Goal: Information Seeking & Learning: Learn about a topic

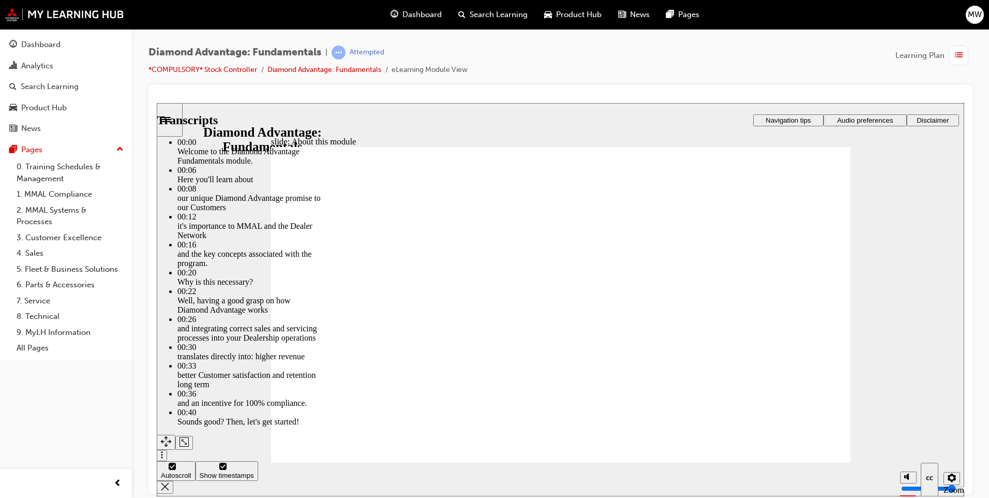
click at [666, 466] on section "Playback Speed 2 1.75 1.5 1.25 0.75" at bounding box center [561, 479] width 808 height 34
drag, startPoint x: 731, startPoint y: 391, endPoint x: 806, endPoint y: 392, distance: 75.6
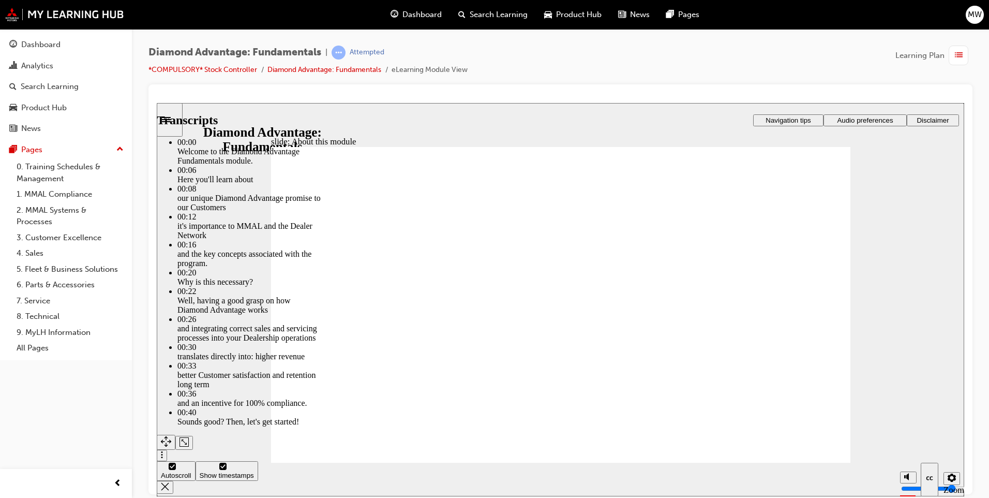
type input "45"
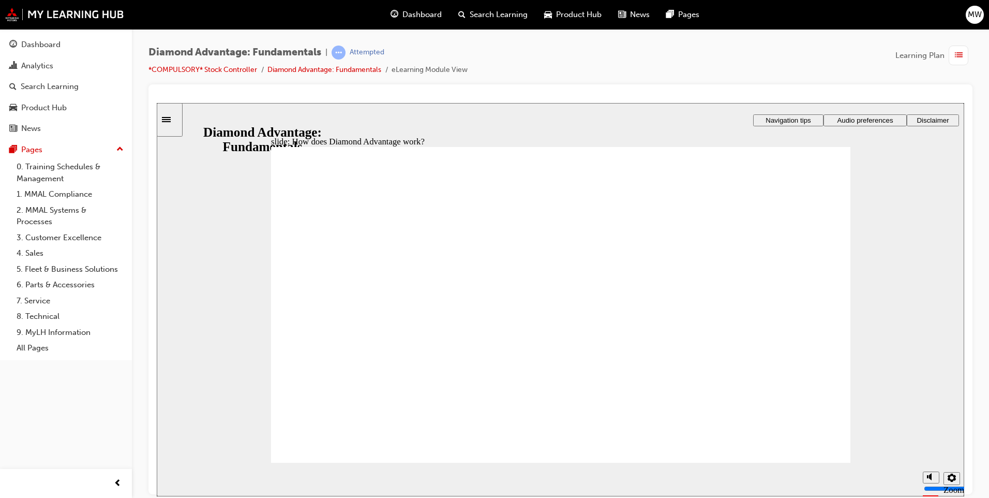
drag, startPoint x: 454, startPoint y: 378, endPoint x: 440, endPoint y: 365, distance: 18.3
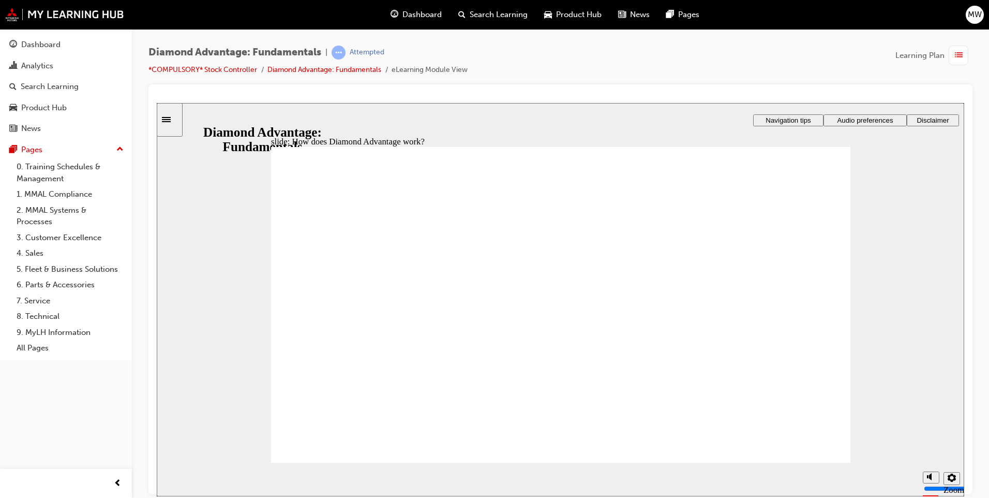
drag, startPoint x: 830, startPoint y: 285, endPoint x: 874, endPoint y: 453, distance: 174.3
click at [854, 403] on div "slide: How does Diamond Advantage work? Rectangle 1 Rectangle 3 How does Diamon…" at bounding box center [561, 298] width 808 height 393
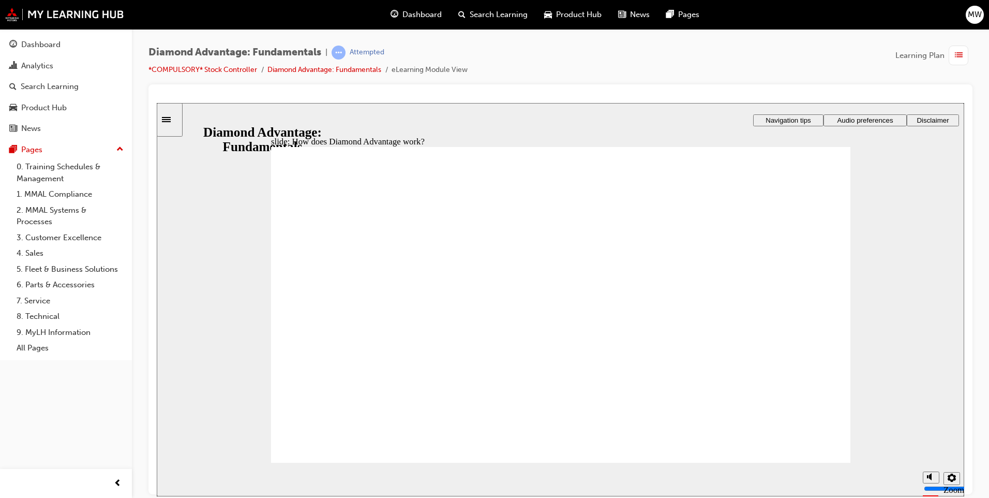
drag, startPoint x: 378, startPoint y: 417, endPoint x: 392, endPoint y: 421, distance: 13.9
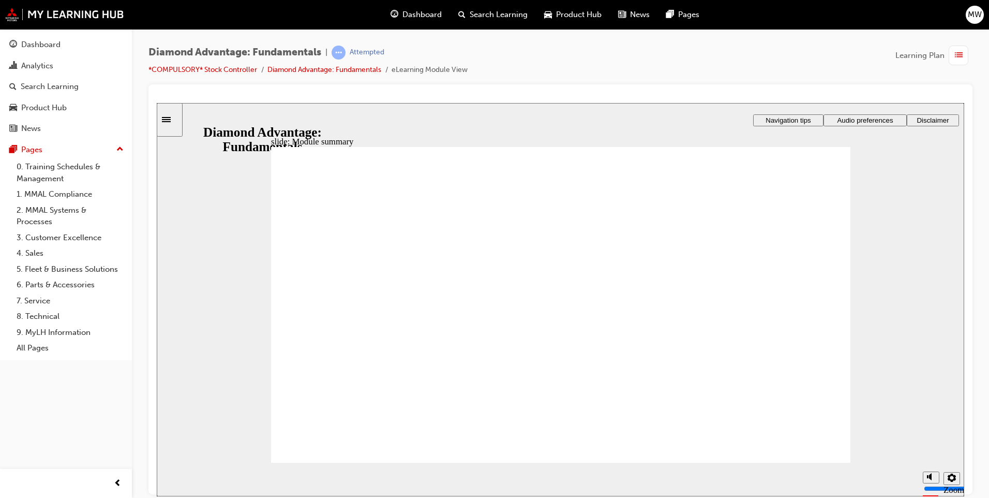
checkbox input "true"
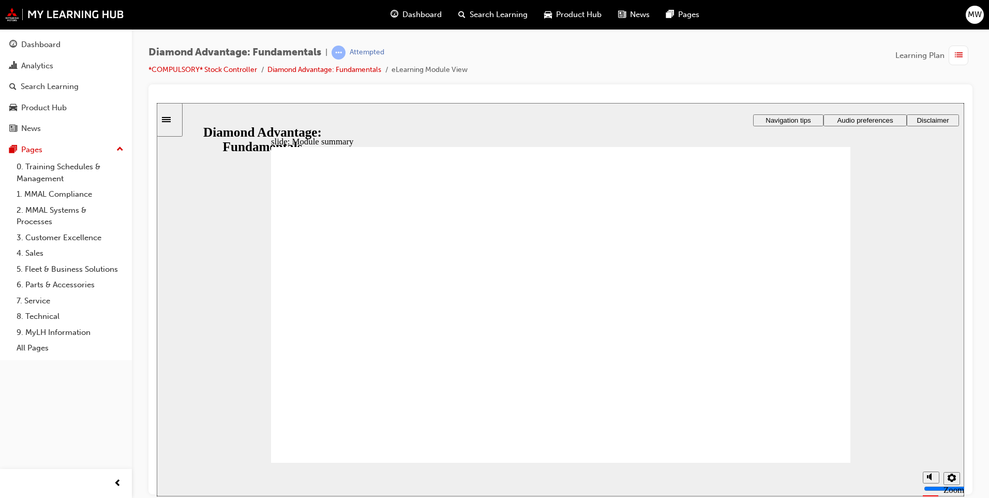
checkbox input "true"
drag, startPoint x: 621, startPoint y: 315, endPoint x: 624, endPoint y: 329, distance: 13.7
checkbox input "true"
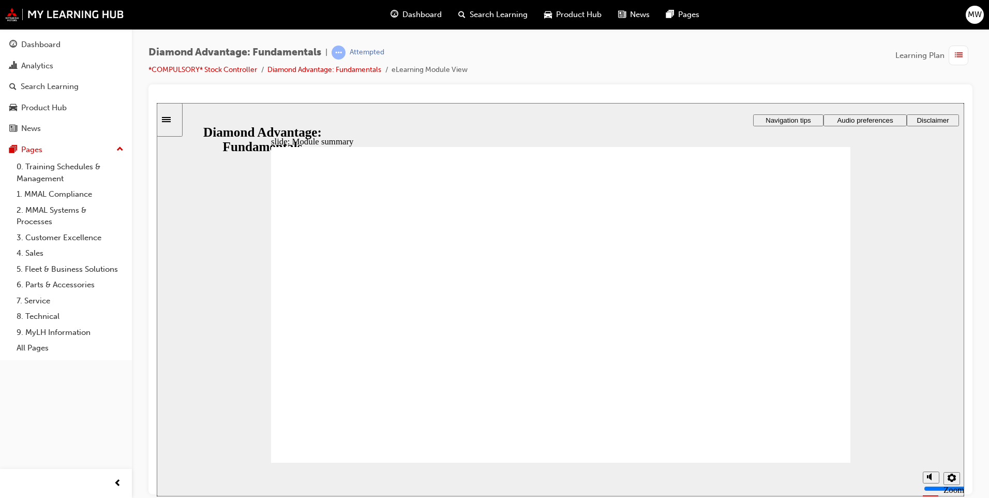
checkbox input "true"
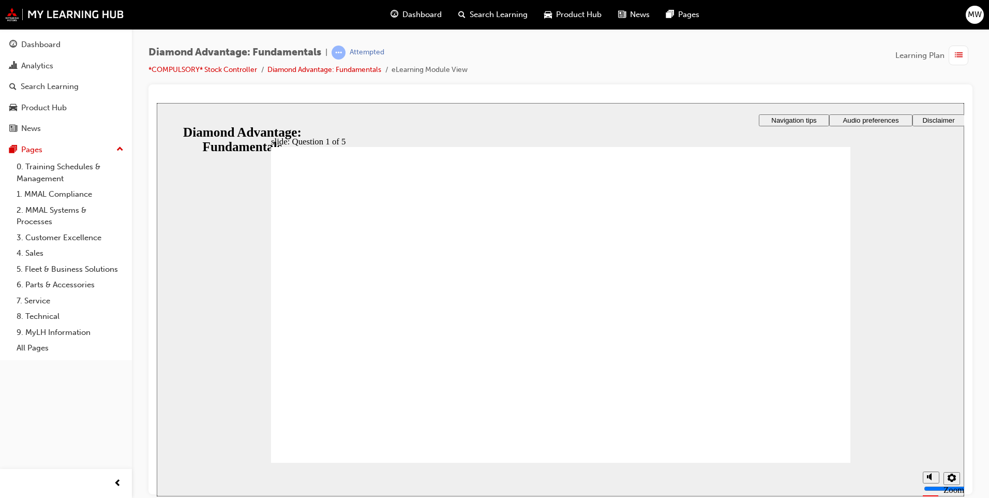
drag, startPoint x: 599, startPoint y: 391, endPoint x: 453, endPoint y: 352, distance: 151.4
drag, startPoint x: 389, startPoint y: 391, endPoint x: 675, endPoint y: 344, distance: 290.5
drag, startPoint x: 678, startPoint y: 397, endPoint x: 538, endPoint y: 346, distance: 149.6
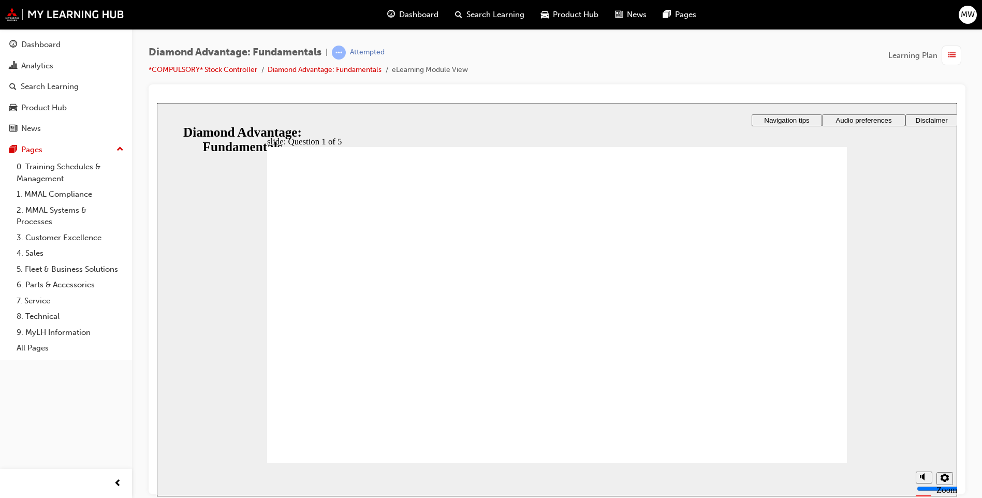
drag, startPoint x: 576, startPoint y: 378, endPoint x: 575, endPoint y: 393, distance: 14.5
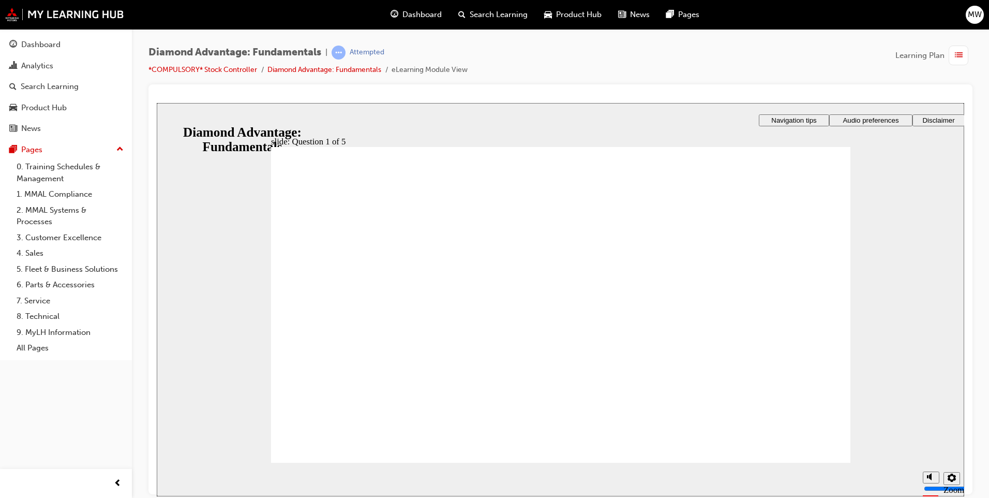
radio input "true"
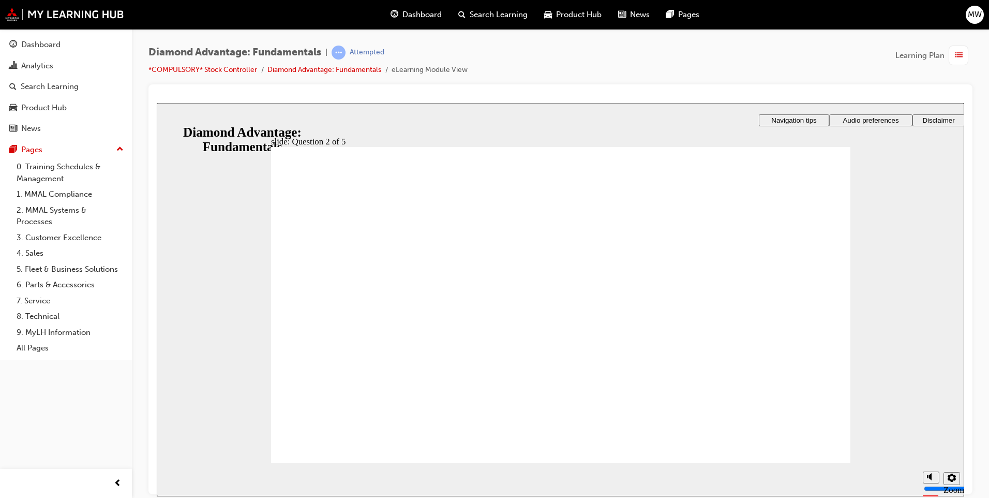
drag, startPoint x: 574, startPoint y: 390, endPoint x: 589, endPoint y: 394, distance: 15.4
drag, startPoint x: 848, startPoint y: 448, endPoint x: 840, endPoint y: 448, distance: 7.8
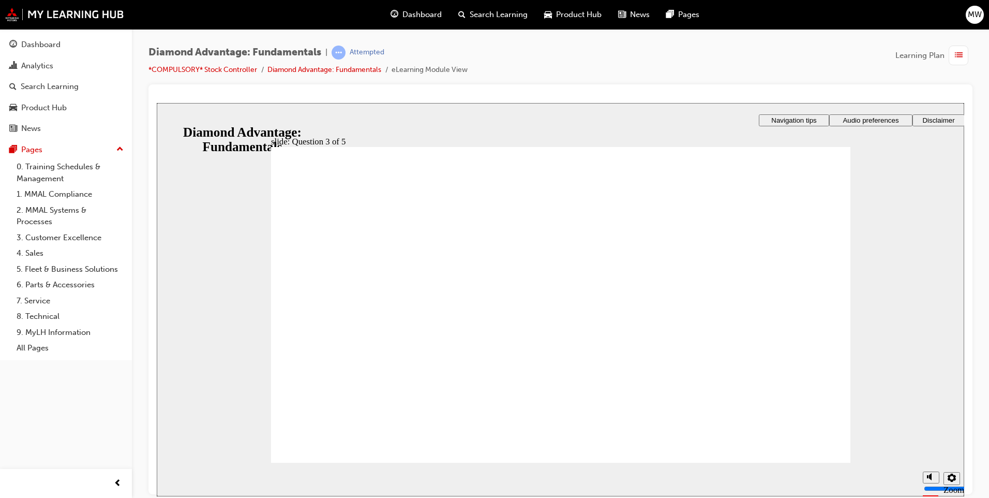
radio input "true"
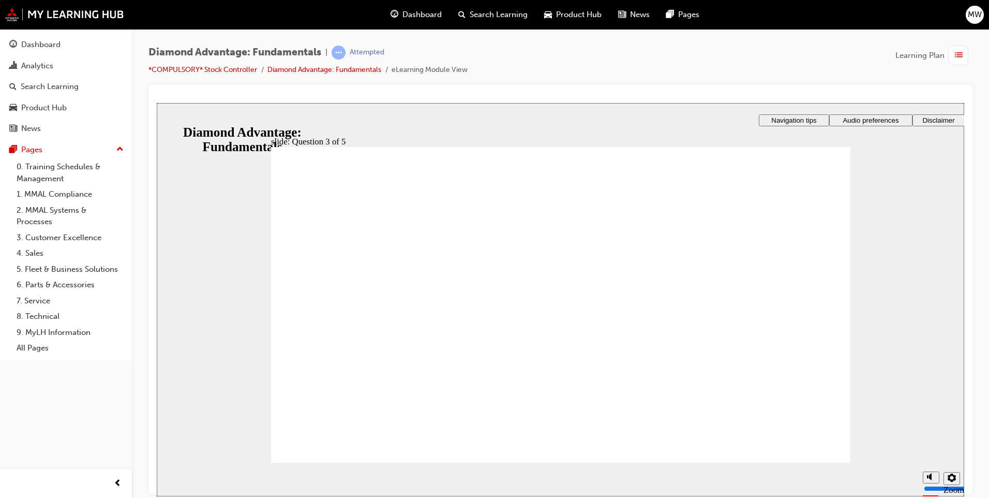
checkbox input "true"
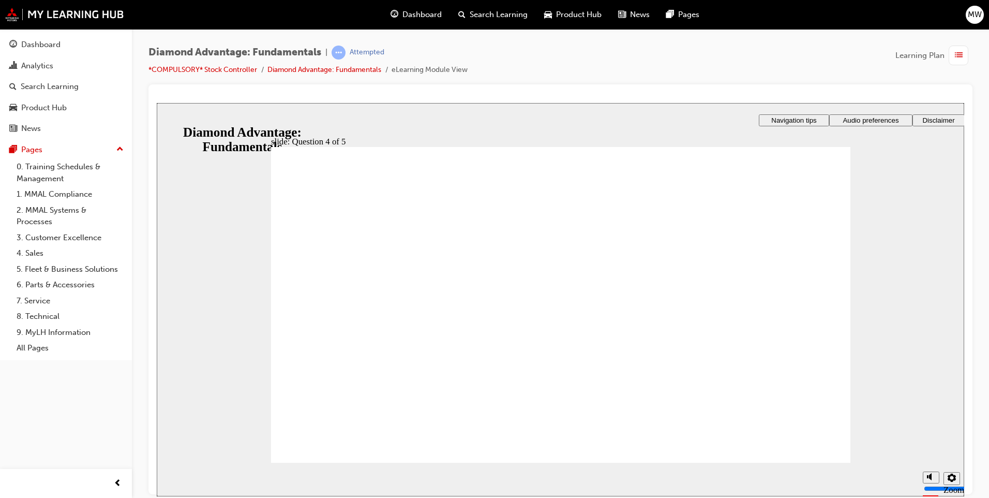
checkbox input "true"
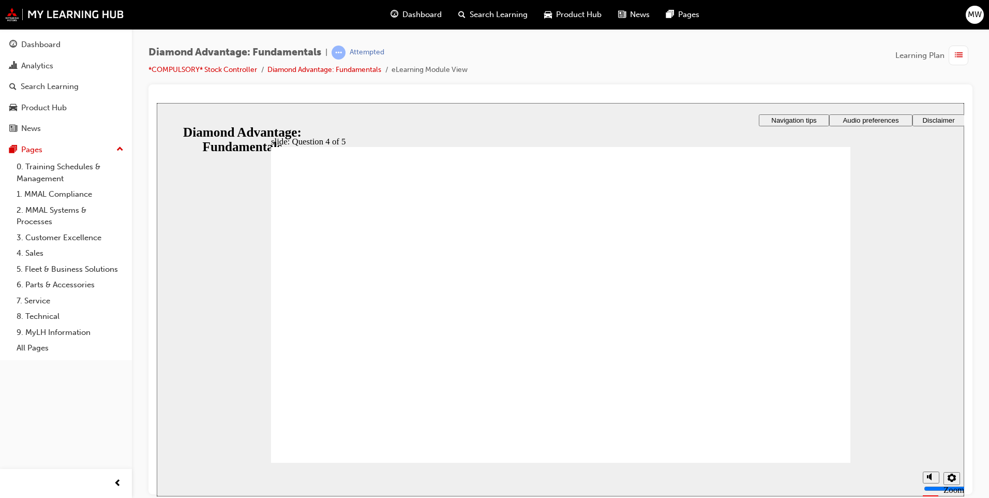
drag, startPoint x: 304, startPoint y: 348, endPoint x: 307, endPoint y: 343, distance: 5.6
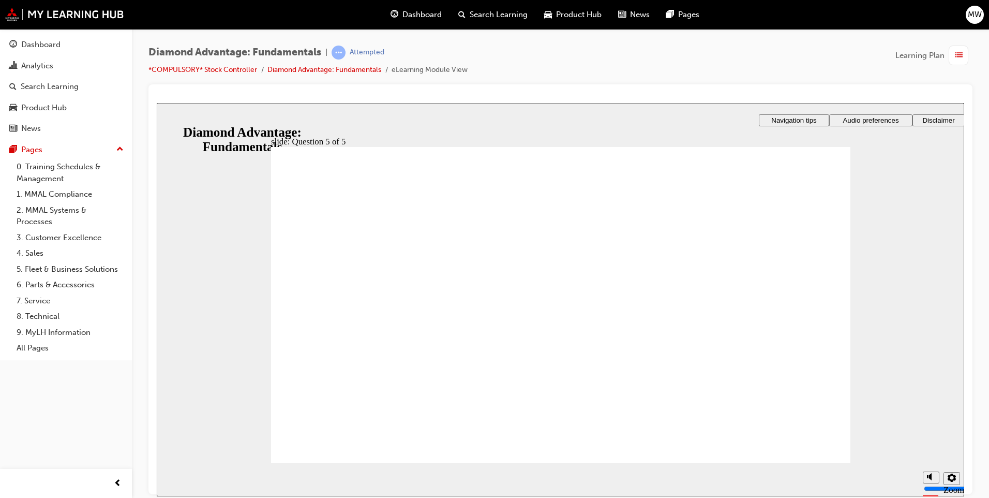
radio input "true"
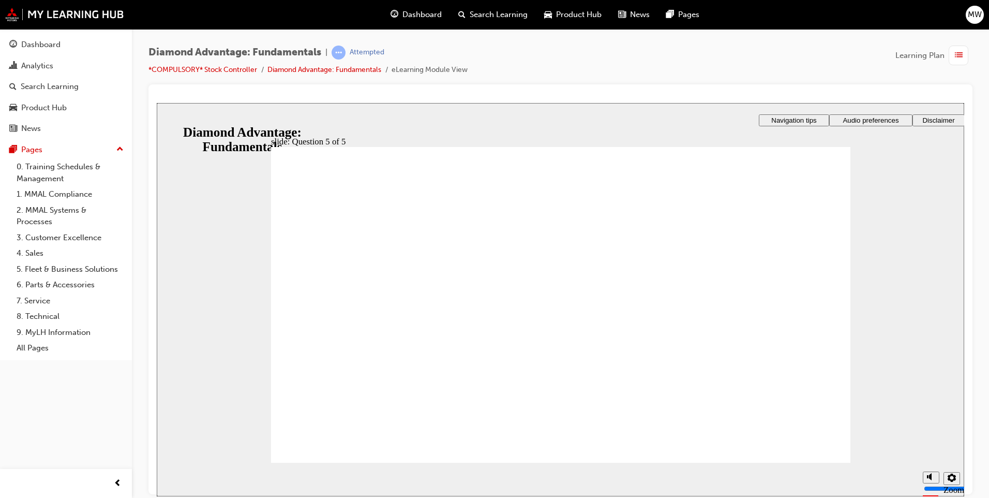
drag, startPoint x: 589, startPoint y: 401, endPoint x: 447, endPoint y: 368, distance: 145.4
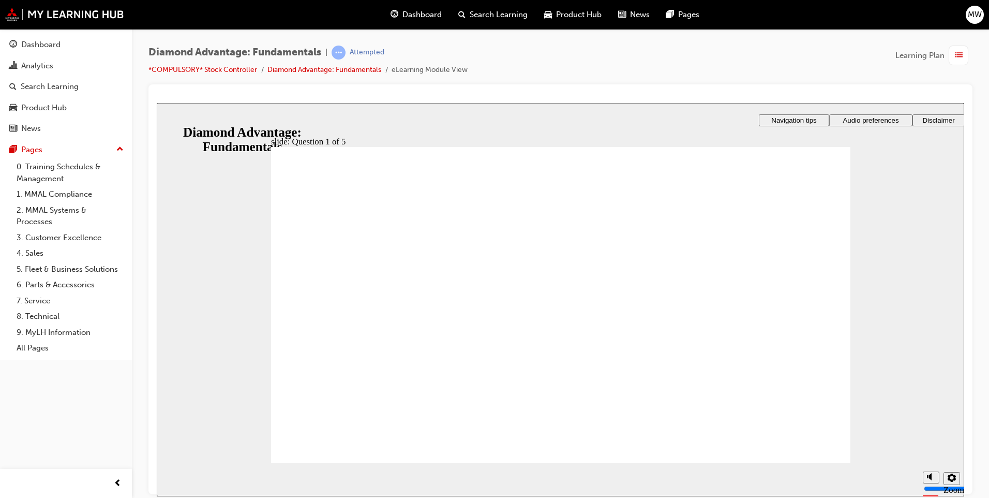
drag, startPoint x: 673, startPoint y: 397, endPoint x: 525, endPoint y: 345, distance: 156.5
drag, startPoint x: 470, startPoint y: 395, endPoint x: 676, endPoint y: 346, distance: 211.2
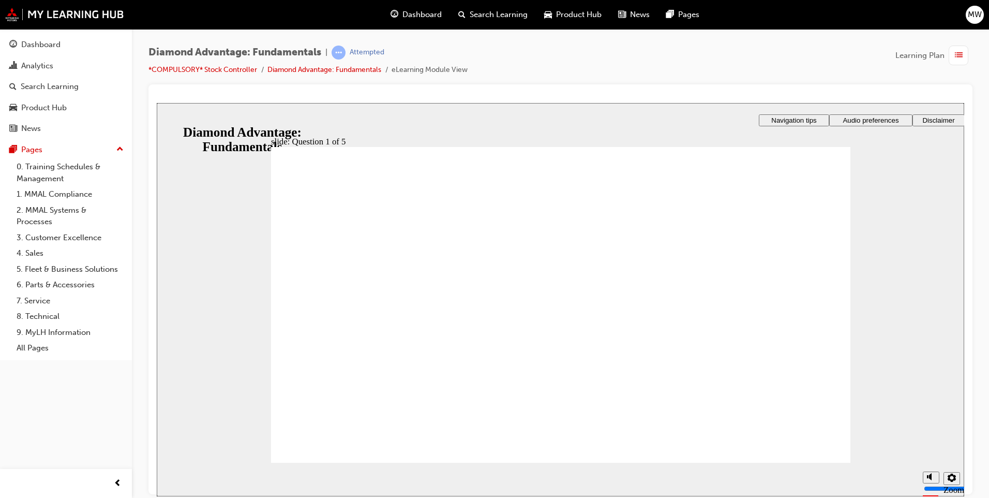
radio input "true"
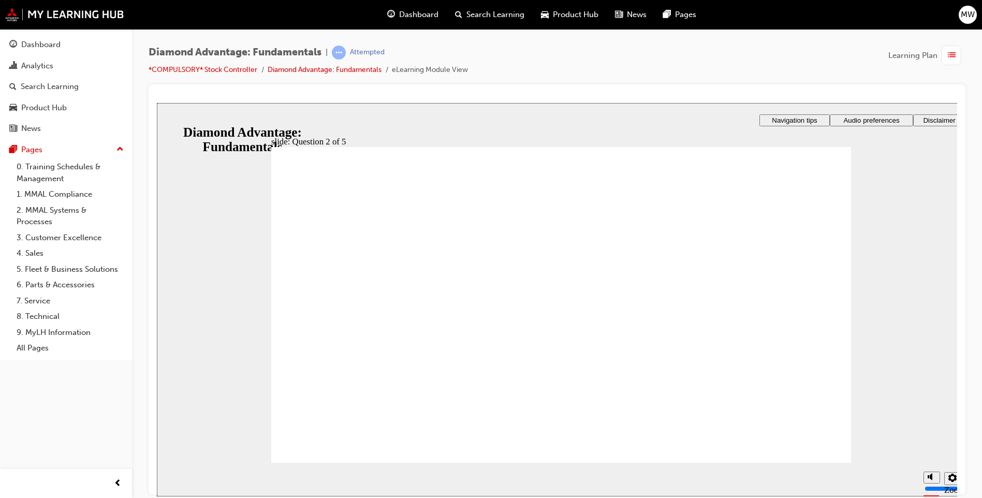
drag, startPoint x: 564, startPoint y: 369, endPoint x: 583, endPoint y: 390, distance: 28.2
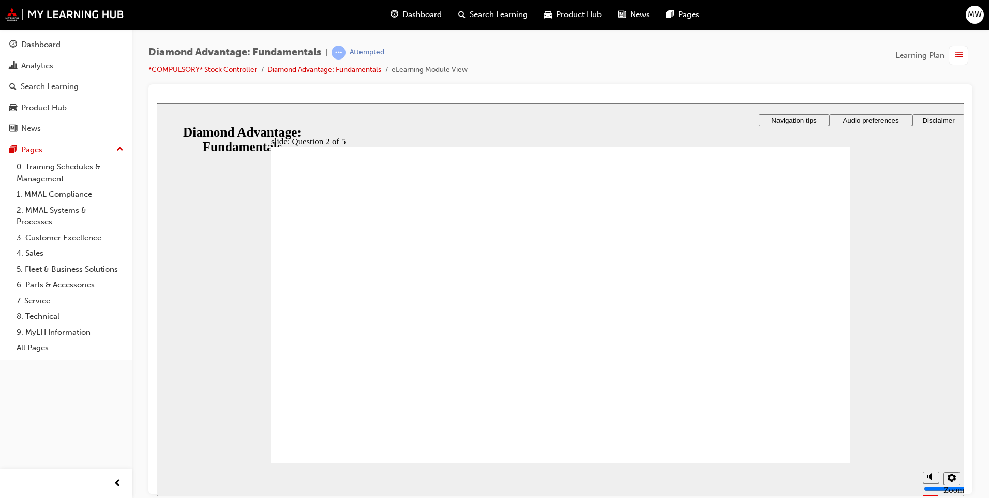
radio input "true"
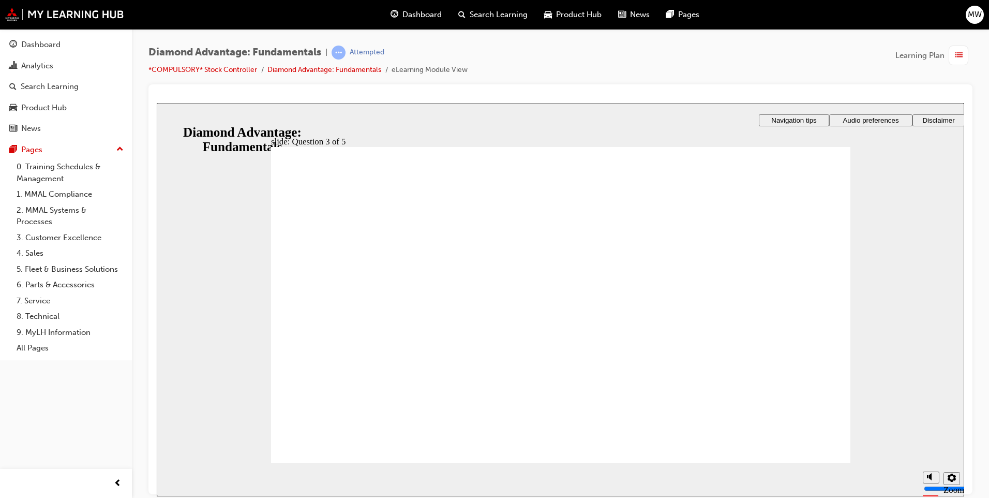
drag, startPoint x: 599, startPoint y: 387, endPoint x: 628, endPoint y: 392, distance: 29.4
drag, startPoint x: 310, startPoint y: 270, endPoint x: 314, endPoint y: 278, distance: 8.8
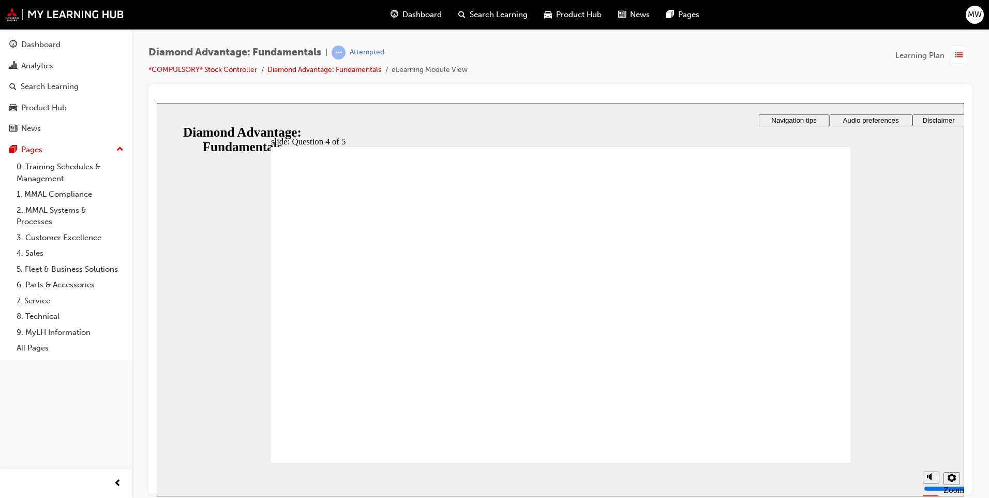
checkbox input "true"
drag, startPoint x: 316, startPoint y: 302, endPoint x: 300, endPoint y: 301, distance: 16.1
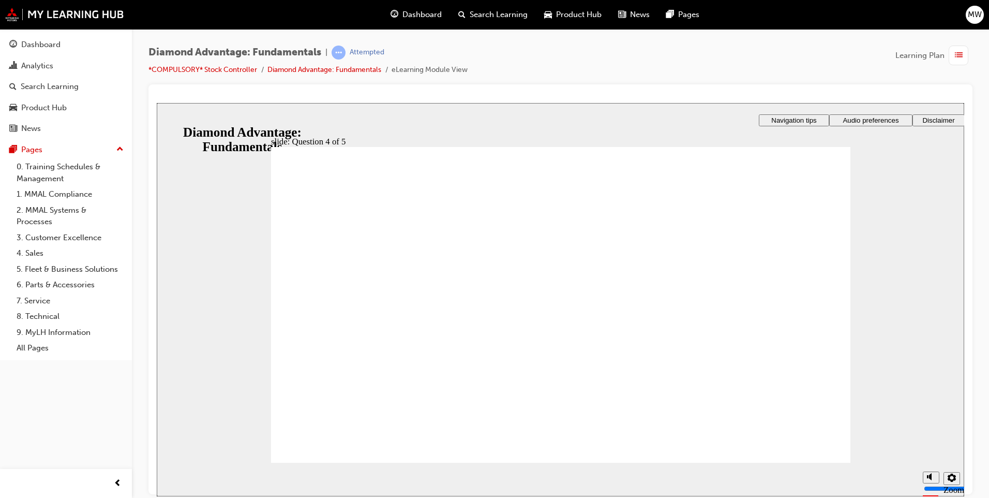
drag, startPoint x: 786, startPoint y: 443, endPoint x: 794, endPoint y: 445, distance: 8.4
drag, startPoint x: 325, startPoint y: 298, endPoint x: 332, endPoint y: 300, distance: 7.2
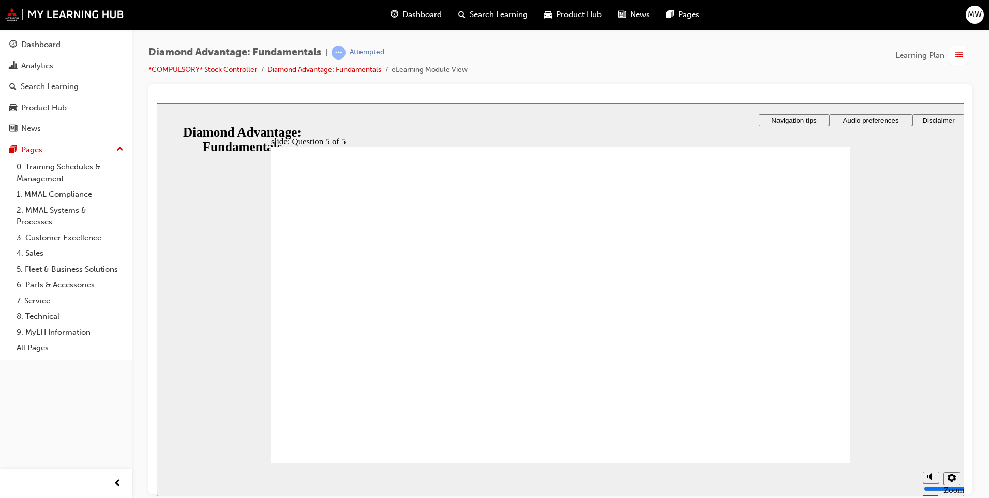
radio input "true"
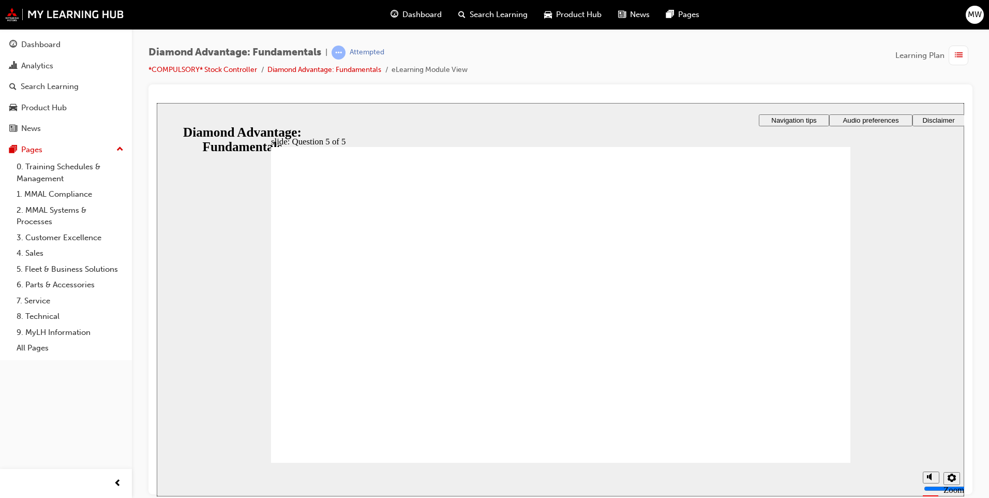
drag, startPoint x: 449, startPoint y: 398, endPoint x: 738, endPoint y: 350, distance: 293.2
drag, startPoint x: 684, startPoint y: 389, endPoint x: 554, endPoint y: 342, distance: 138.7
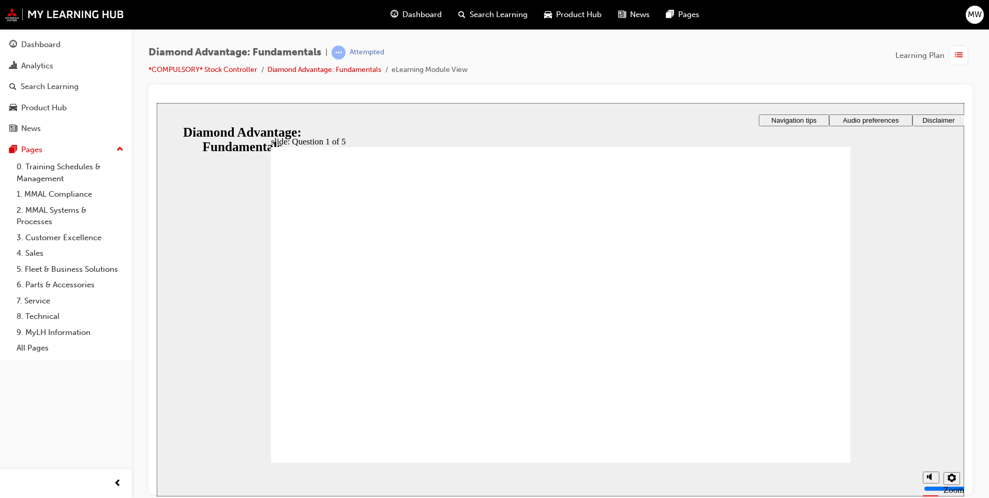
drag, startPoint x: 549, startPoint y: 383, endPoint x: 402, endPoint y: 340, distance: 153.1
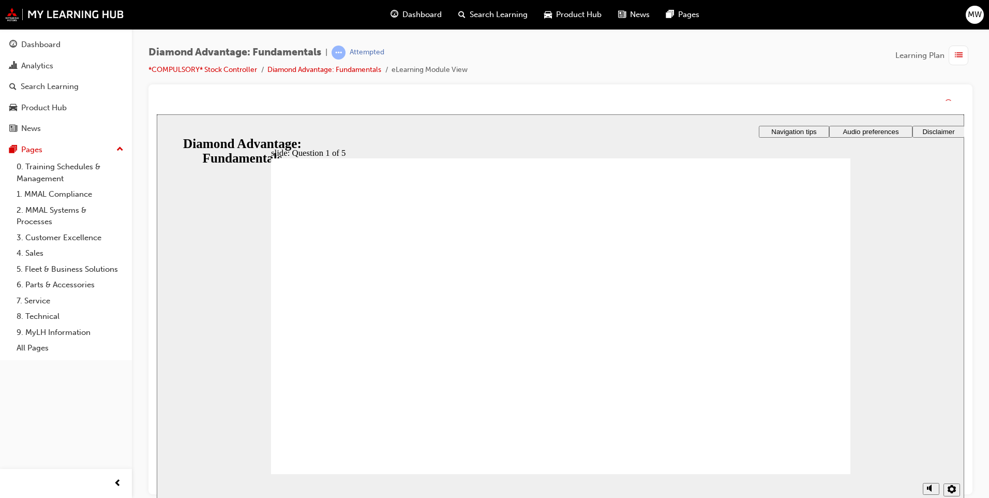
drag, startPoint x: 551, startPoint y: 400, endPoint x: 597, endPoint y: 418, distance: 49.5
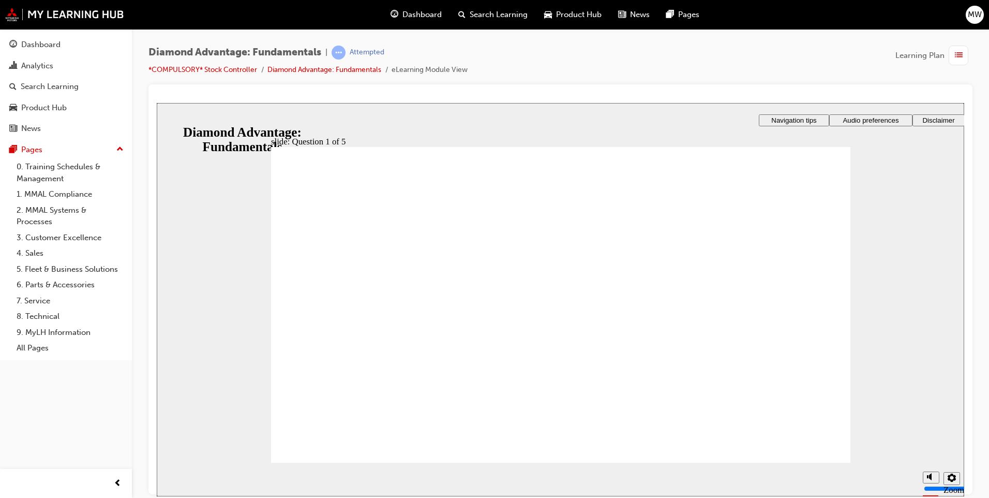
radio input "true"
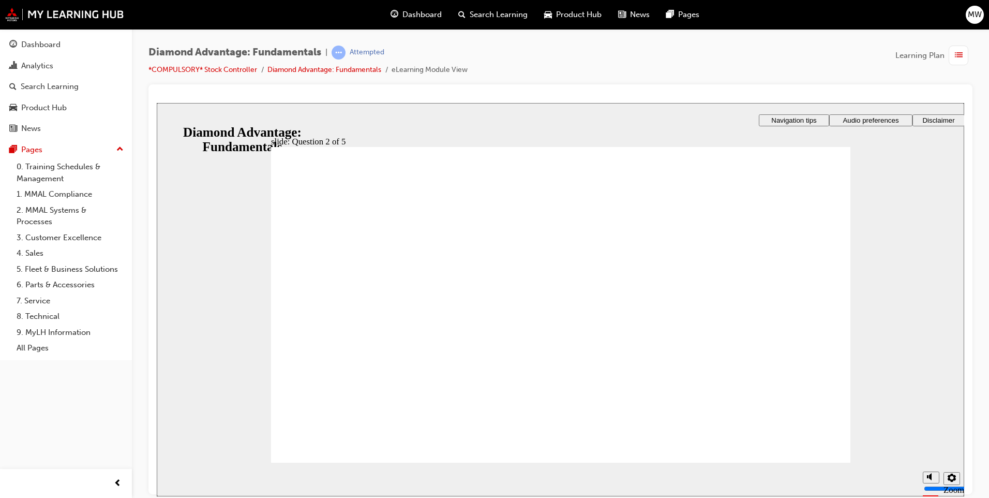
radio input "true"
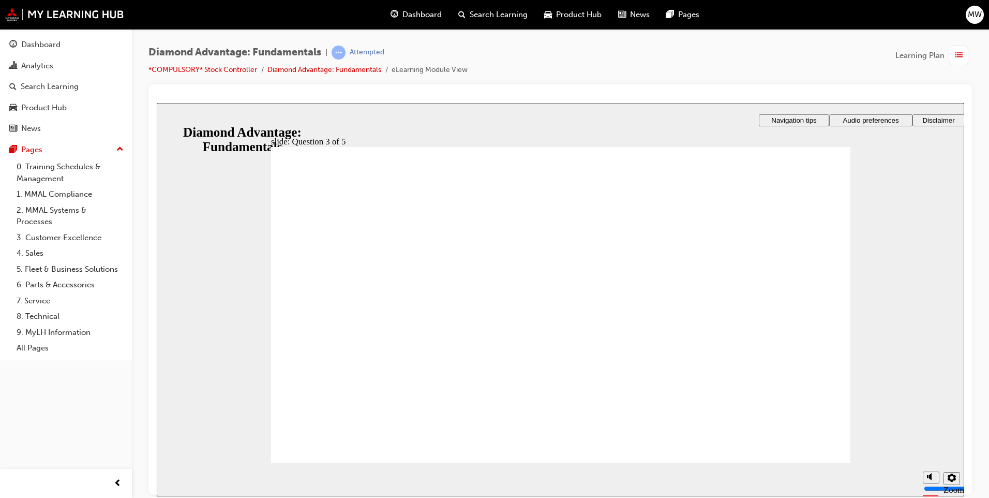
checkbox input "true"
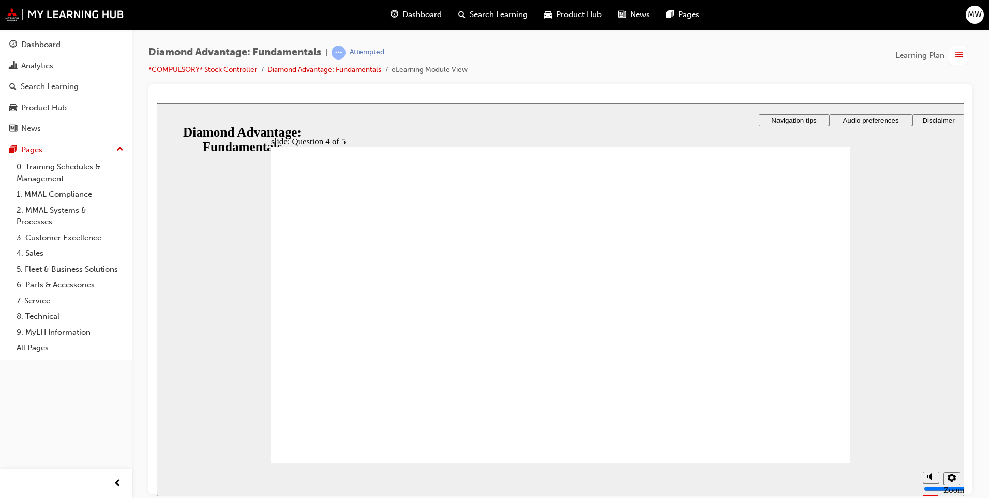
checkbox input "true"
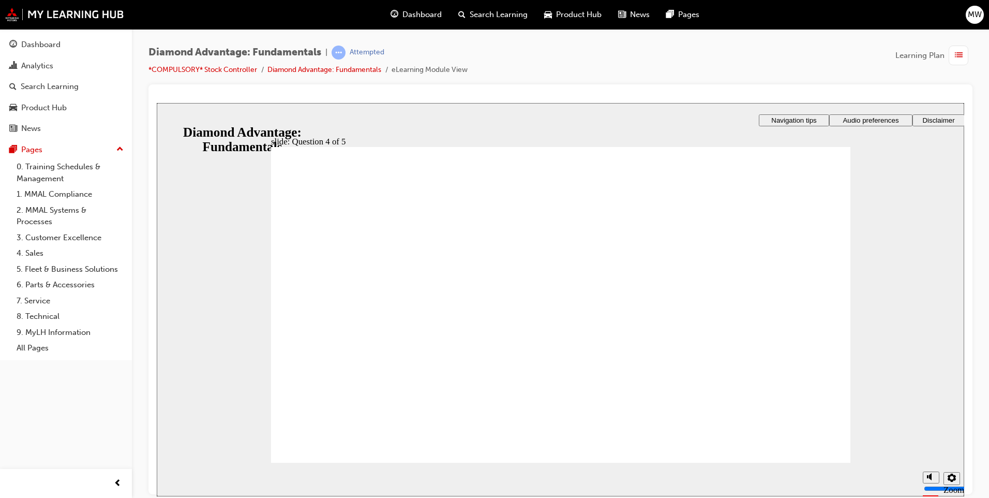
radio input "true"
drag, startPoint x: 345, startPoint y: 420, endPoint x: 355, endPoint y: 434, distance: 17.0
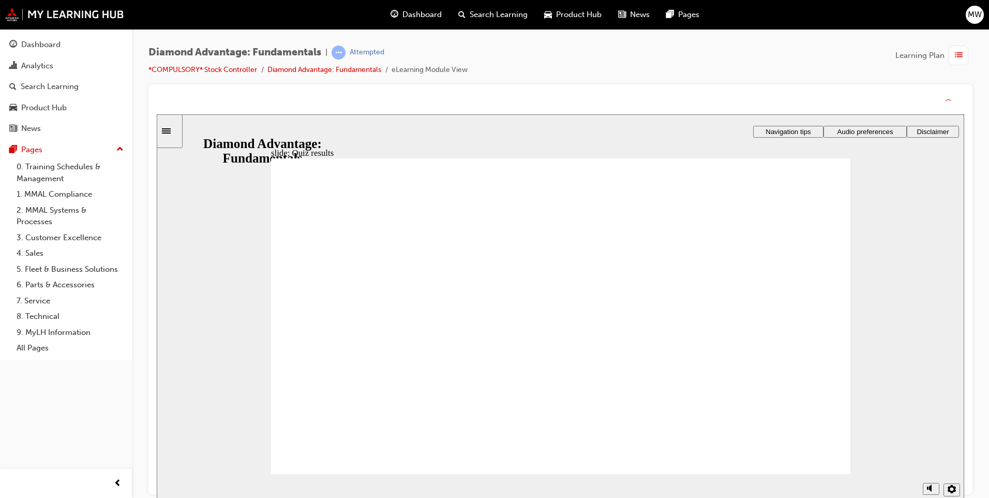
drag, startPoint x: 796, startPoint y: 449, endPoint x: 797, endPoint y: 438, distance: 10.9
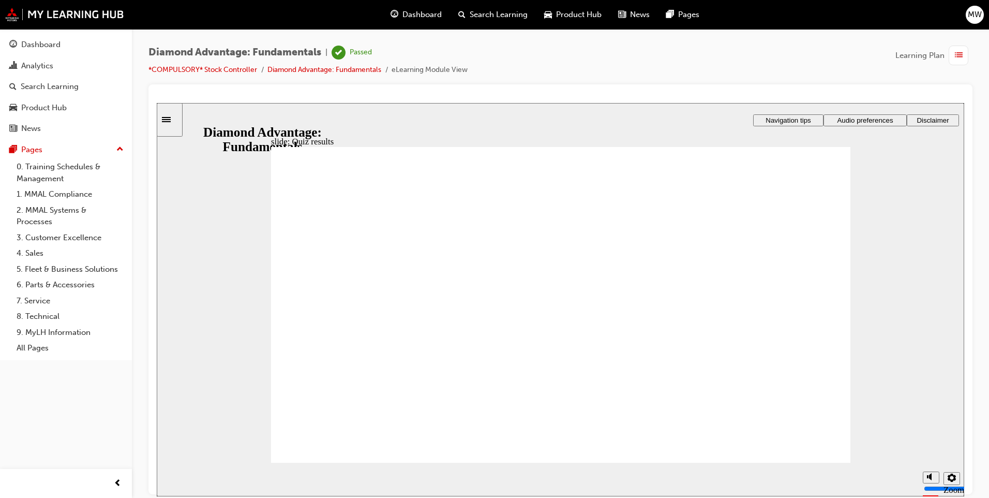
click at [420, 14] on span "Dashboard" at bounding box center [422, 15] width 39 height 12
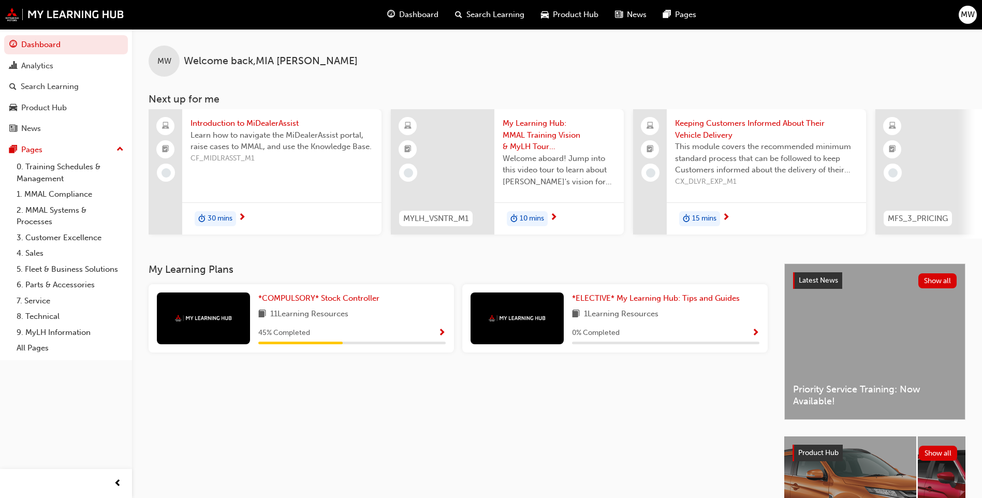
click at [441, 338] on span "Show Progress" at bounding box center [442, 333] width 8 height 9
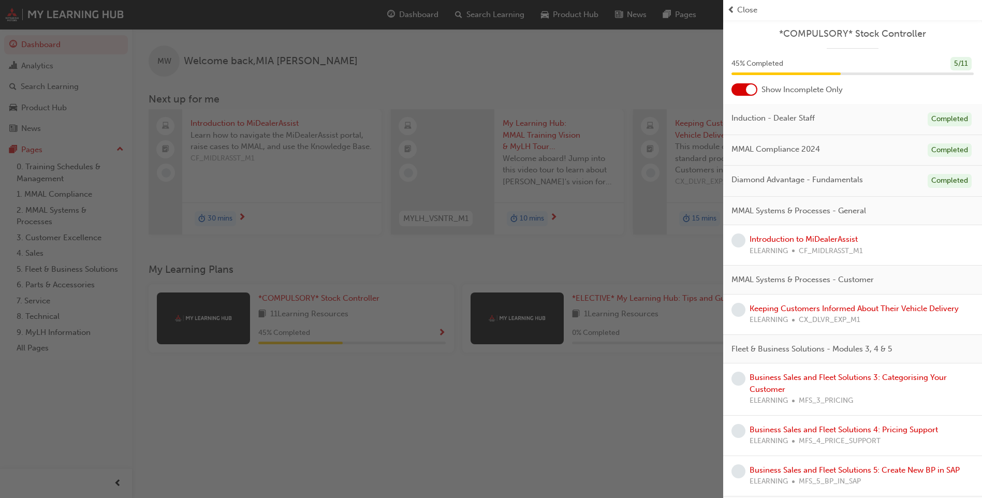
click at [792, 245] on div "Introduction to MiDealerAssist ELEARNING CF_MIDLRASST_M1" at bounding box center [805, 244] width 113 height 23
click at [797, 240] on link "Introduction to MiDealerAssist" at bounding box center [803, 238] width 108 height 9
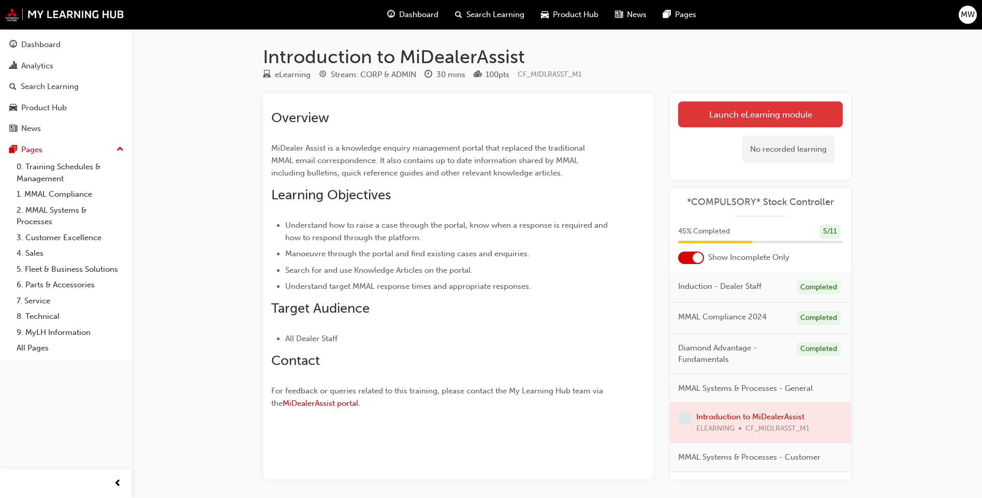
click at [779, 119] on link "Launch eLearning module" at bounding box center [760, 114] width 165 height 26
